Goal: Find specific page/section: Find specific page/section

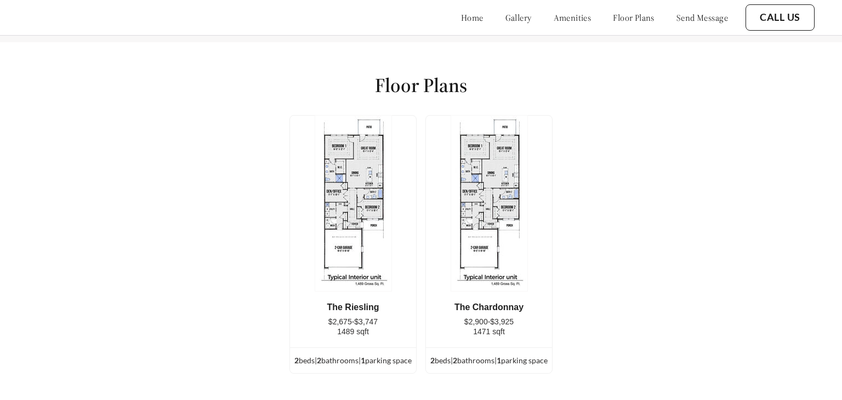
scroll to position [1358, 0]
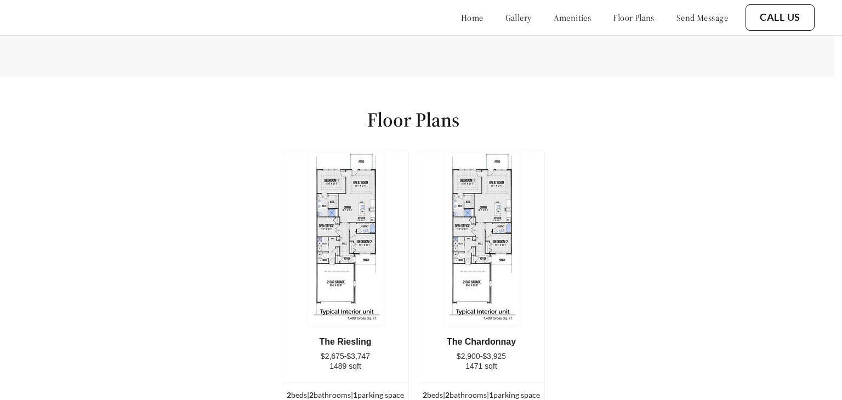
scroll to position [1323, 8]
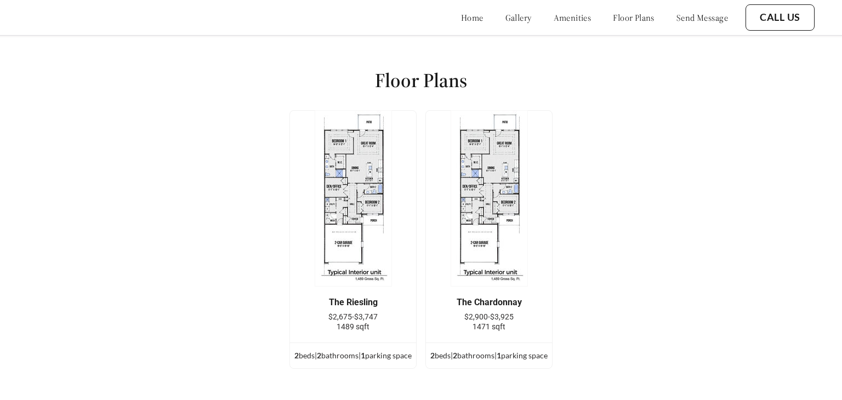
scroll to position [1356, 3]
